Goal: Find specific page/section: Find specific page/section

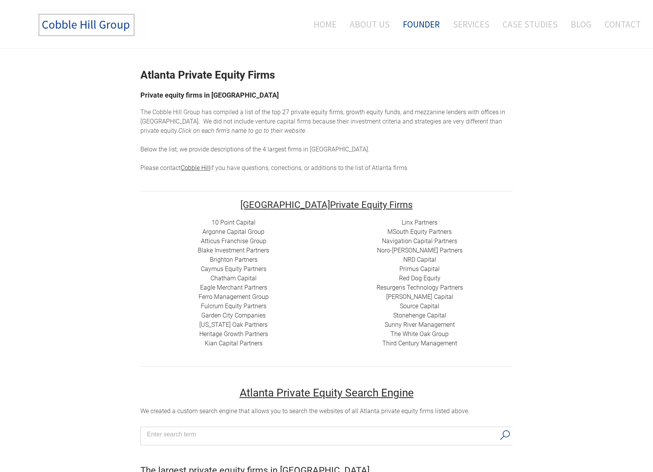
click at [416, 27] on link "Founder" at bounding box center [421, 24] width 48 height 32
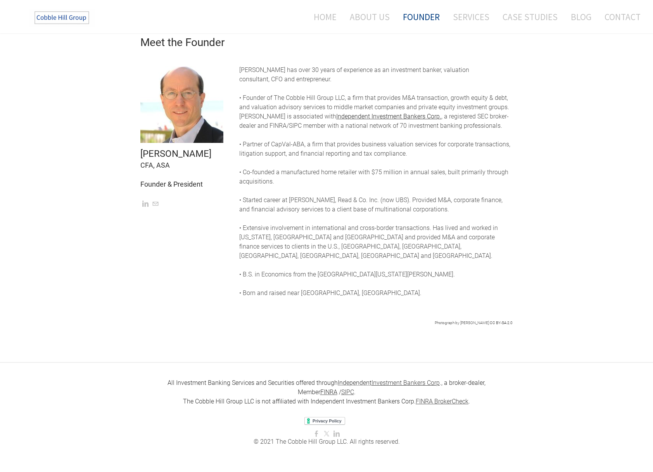
scroll to position [178, 0]
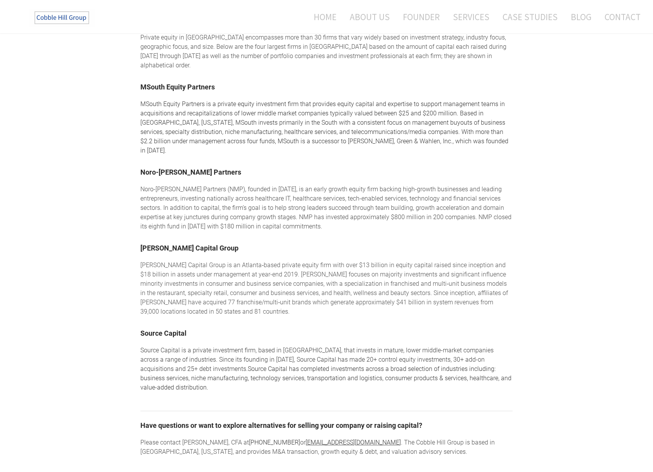
scroll to position [533, 0]
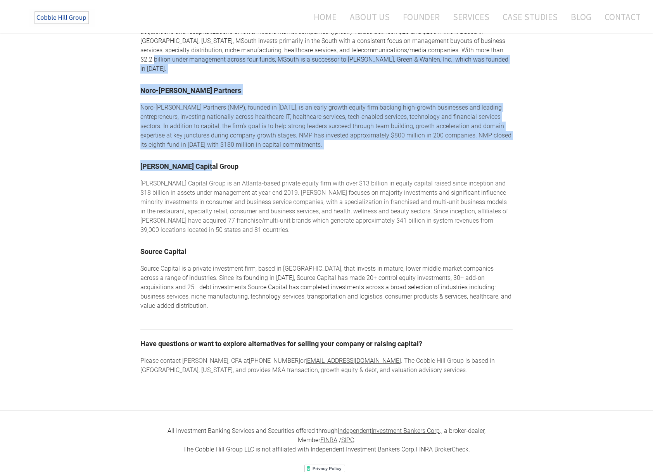
drag, startPoint x: 589, startPoint y: 53, endPoint x: 604, endPoint y: 33, distance: 25.5
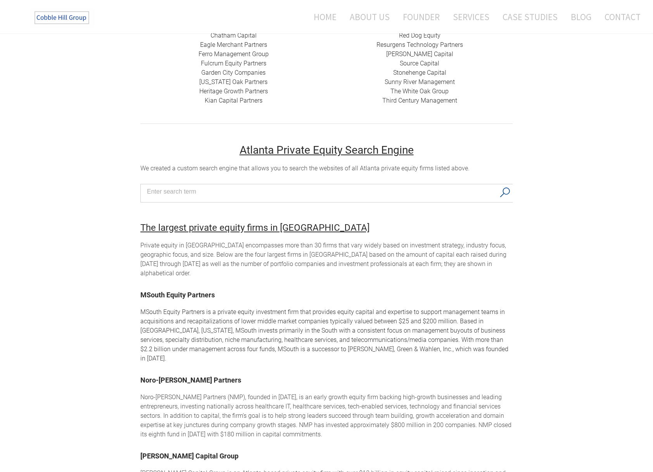
scroll to position [245, 0]
